Goal: Entertainment & Leisure: Consume media (video, audio)

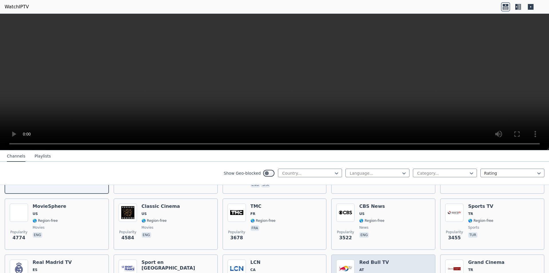
scroll to position [190, 0]
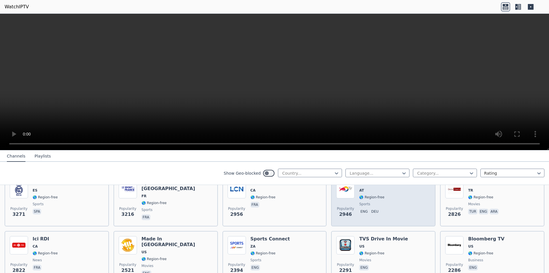
click at [396, 204] on div "Popularity 2946 Red Bull TV AT 🌎 Region-free sports eng deu" at bounding box center [383, 200] width 94 height 41
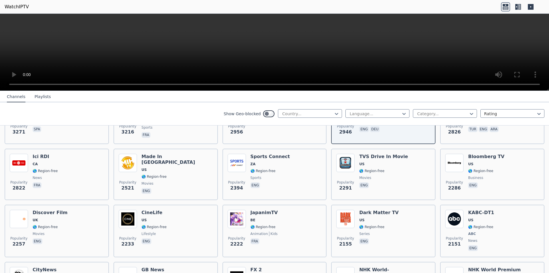
scroll to position [0, 0]
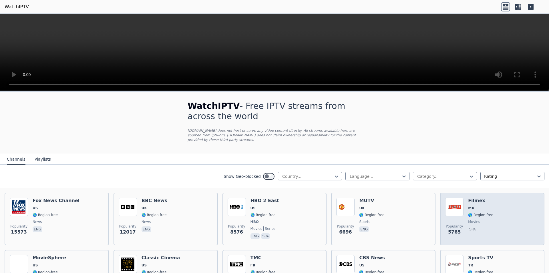
click at [493, 216] on div "Popularity 5765 Filmex MX 🌎 Region-free movies spa" at bounding box center [492, 219] width 94 height 42
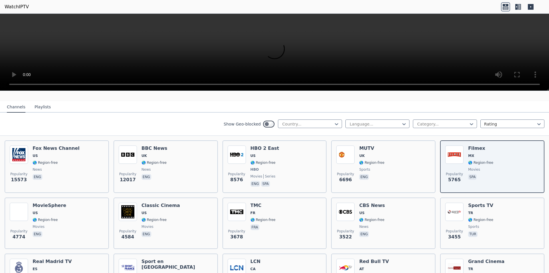
scroll to position [9, 0]
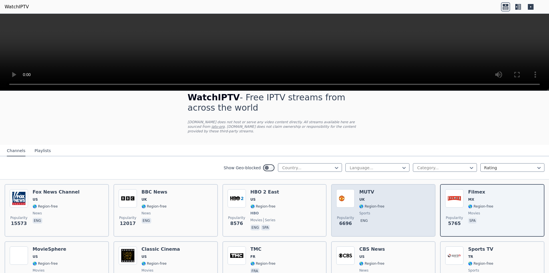
click at [380, 205] on div "Popularity 6696 MUTV UK 🌎 Region-free sports eng" at bounding box center [383, 210] width 94 height 42
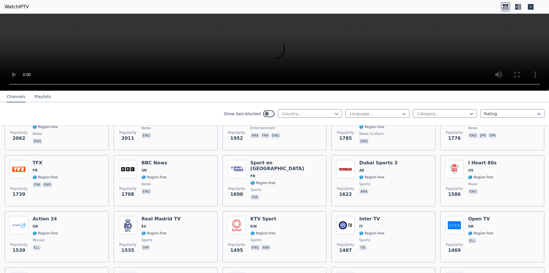
scroll to position [424, 0]
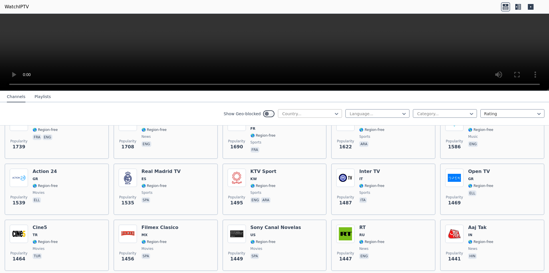
click at [322, 115] on div at bounding box center [308, 114] width 52 height 6
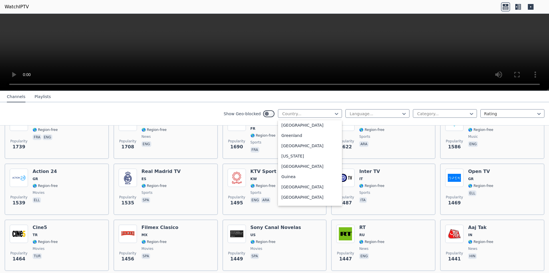
scroll to position [828, 0]
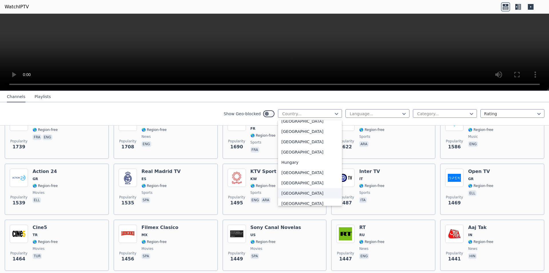
click at [293, 198] on div "[GEOGRAPHIC_DATA]" at bounding box center [310, 193] width 64 height 10
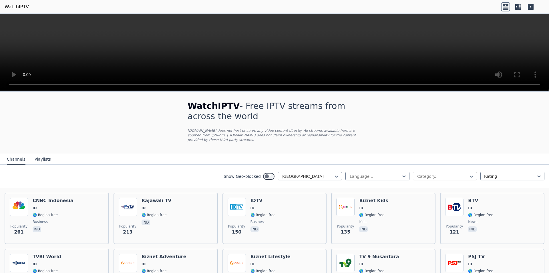
click at [430, 173] on div at bounding box center [442, 176] width 52 height 6
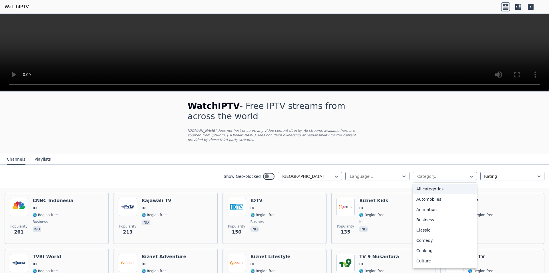
click at [430, 173] on div at bounding box center [442, 176] width 52 height 6
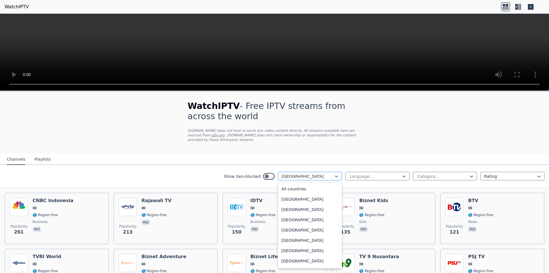
click at [312, 173] on div at bounding box center [308, 176] width 52 height 6
click at [294, 173] on div at bounding box center [308, 176] width 52 height 6
click at [334, 173] on icon at bounding box center [337, 176] width 6 height 6
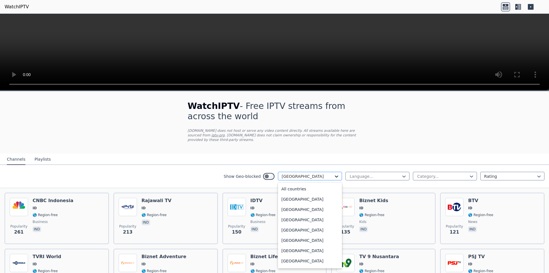
click at [334, 173] on icon at bounding box center [337, 176] width 6 height 6
click at [315, 187] on div "All countries" at bounding box center [310, 189] width 64 height 10
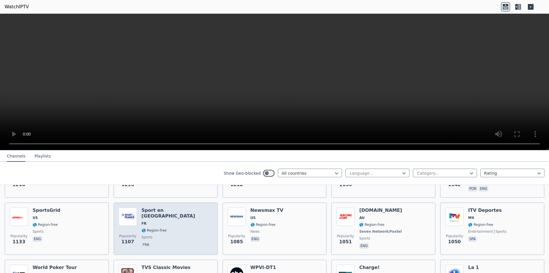
scroll to position [747, 0]
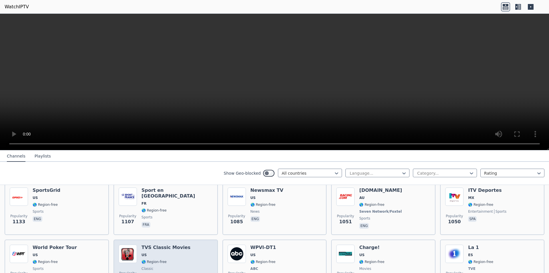
click at [197, 255] on div "Popularity 1017 TVS Classic Movies US 🌎 Region-free classic eng" at bounding box center [166, 266] width 94 height 42
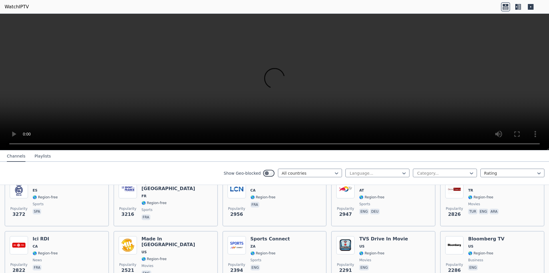
scroll to position [111, 0]
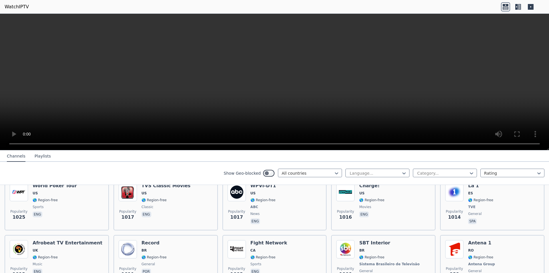
scroll to position [826, 0]
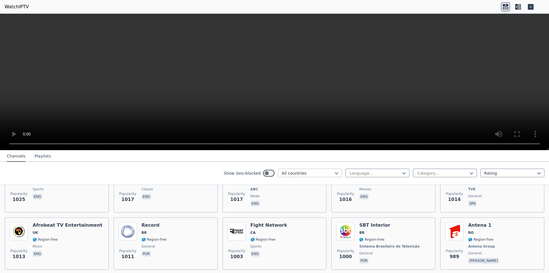
click at [326, 171] on div at bounding box center [308, 173] width 52 height 6
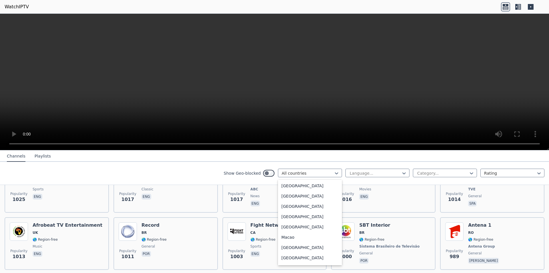
scroll to position [1115, 0]
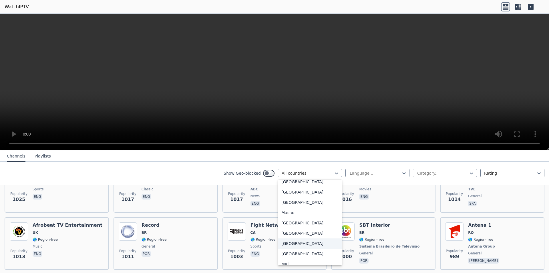
click at [289, 249] on div "[GEOGRAPHIC_DATA]" at bounding box center [310, 243] width 64 height 10
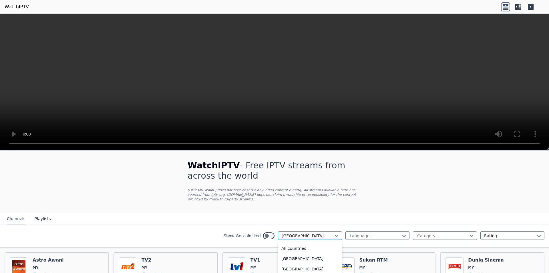
click at [324, 233] on div at bounding box center [308, 236] width 52 height 6
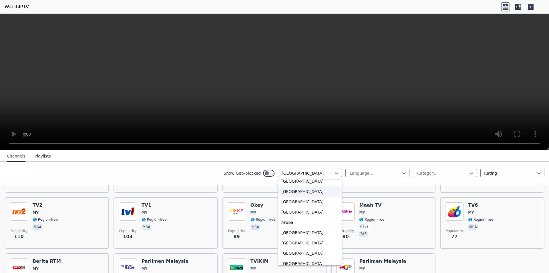
scroll to position [77, 0]
click at [294, 203] on div "[GEOGRAPHIC_DATA]" at bounding box center [310, 201] width 64 height 10
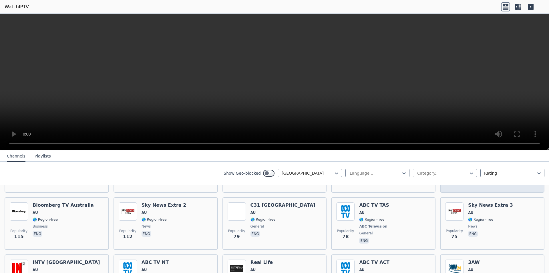
scroll to position [190, 0]
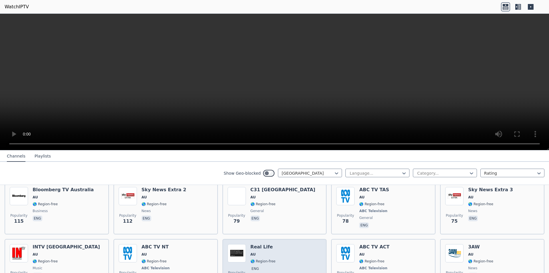
click at [284, 244] on div "Popularity 48 Real Life AU 🌎 Region-free eng" at bounding box center [275, 265] width 94 height 42
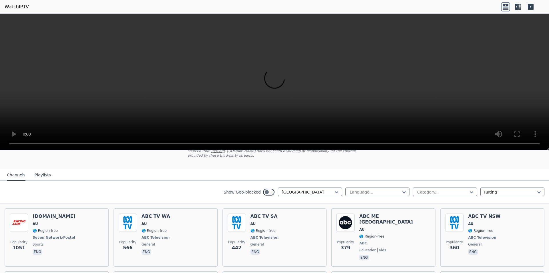
scroll to position [31, 0]
